Goal: Task Accomplishment & Management: Manage account settings

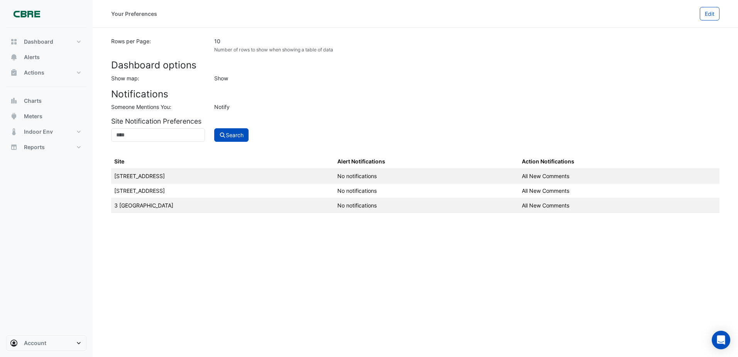
click at [221, 105] on div "Notify" at bounding box center [467, 107] width 514 height 8
click at [182, 105] on div "Someone Mentions You:" at bounding box center [157, 107] width 103 height 8
click at [161, 106] on label "Someone Mentions You:" at bounding box center [141, 107] width 60 height 8
click at [154, 133] on input at bounding box center [158, 135] width 94 height 14
click at [34, 57] on span "Alerts" at bounding box center [32, 57] width 16 height 8
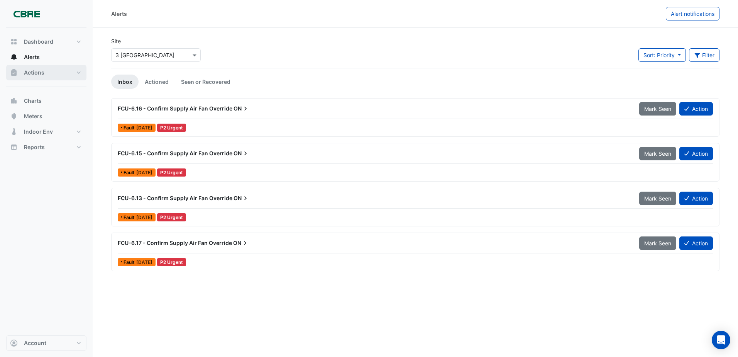
click at [71, 71] on button "Actions" at bounding box center [46, 72] width 80 height 15
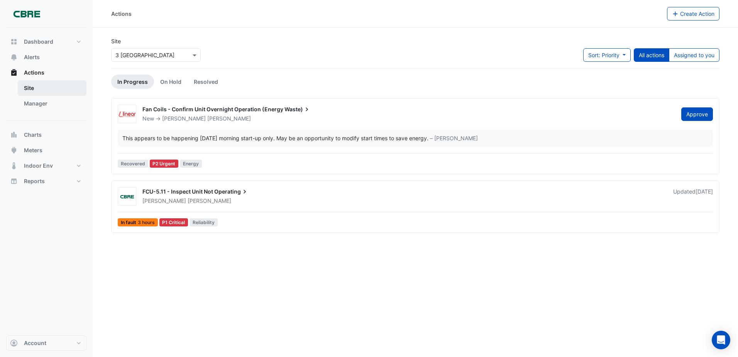
click at [44, 87] on link "Site" at bounding box center [52, 87] width 69 height 15
click at [40, 42] on span "Dashboard" at bounding box center [38, 42] width 29 height 8
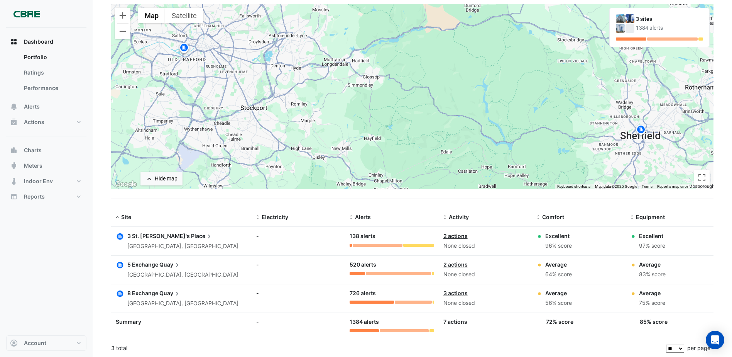
scroll to position [65, 0]
click at [51, 348] on button "Account" at bounding box center [46, 342] width 80 height 15
click at [36, 270] on link "Preferences" at bounding box center [46, 269] width 73 height 15
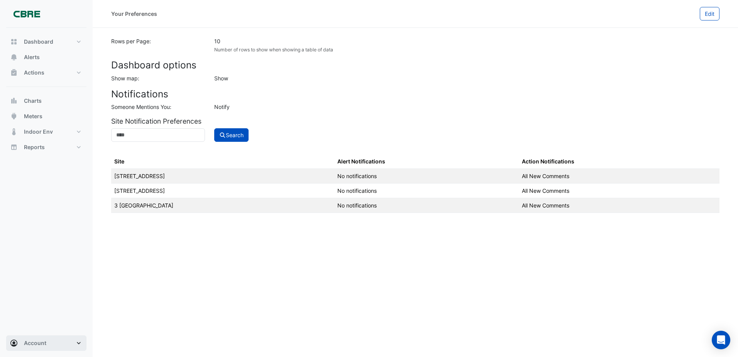
click at [76, 343] on button "Account" at bounding box center [46, 342] width 80 height 15
click at [33, 254] on link "Account Settings" at bounding box center [46, 254] width 73 height 15
click at [542, 169] on td "All New Comments" at bounding box center [619, 176] width 201 height 15
click at [708, 13] on span "Edit" at bounding box center [710, 13] width 10 height 7
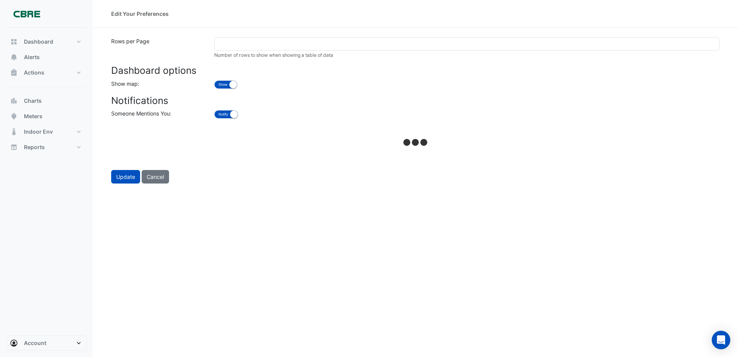
select select "**********"
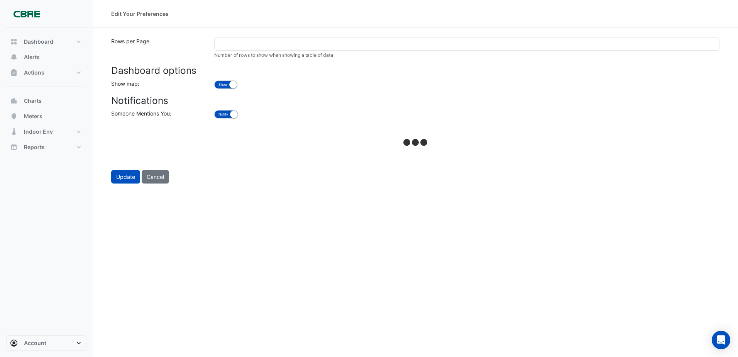
select select "**********"
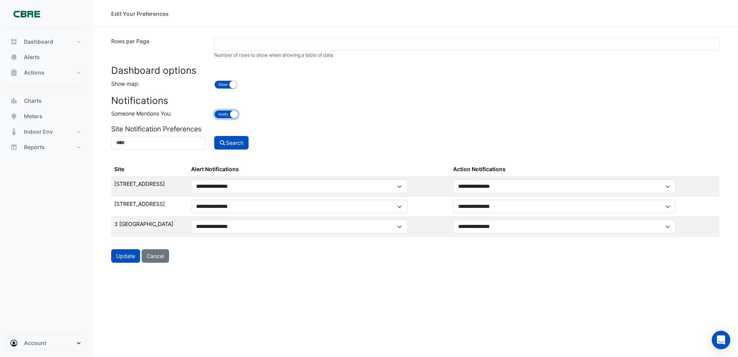
click at [232, 115] on small "button" at bounding box center [234, 114] width 8 height 8
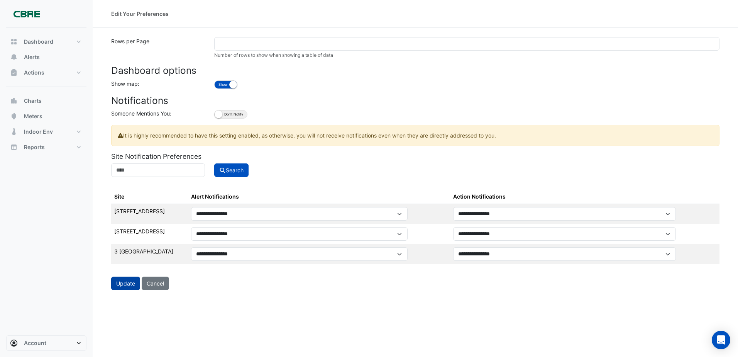
click at [129, 281] on button "Update" at bounding box center [125, 283] width 29 height 14
